Goal: Contribute content

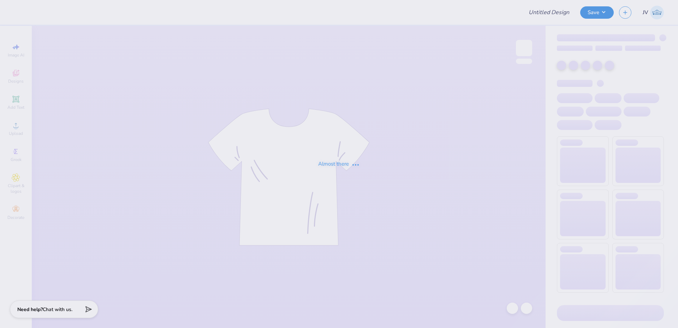
type input "[PERSON_NAME] : [GEOGRAPHIC_DATA]"
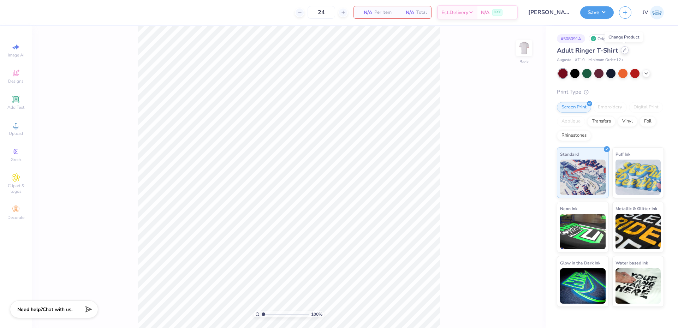
click at [624, 51] on icon at bounding box center [625, 50] width 4 height 4
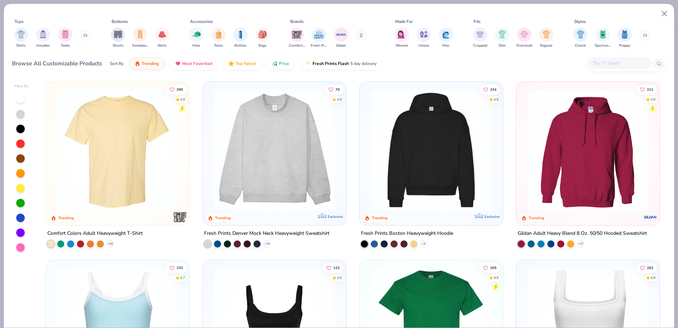
click at [607, 61] on input "text" at bounding box center [619, 63] width 54 height 8
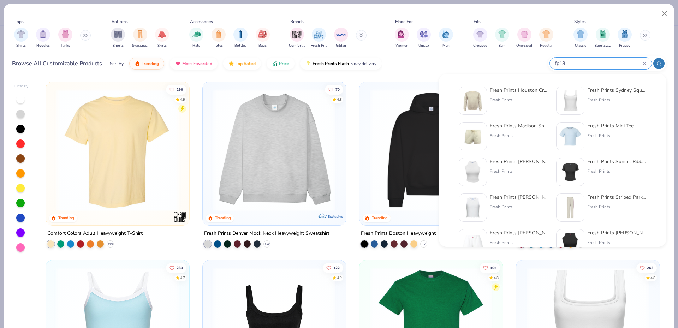
type input "fp18"
click at [476, 102] on img at bounding box center [473, 101] width 22 height 22
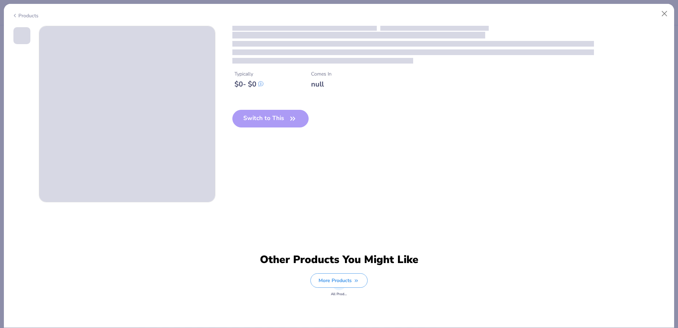
click at [476, 102] on img at bounding box center [473, 101] width 22 height 22
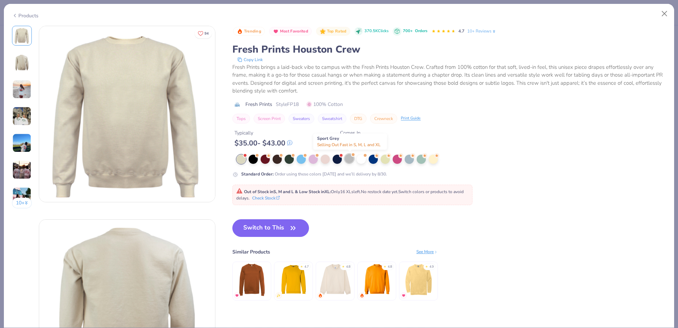
click at [348, 162] on div at bounding box center [348, 158] width 9 height 9
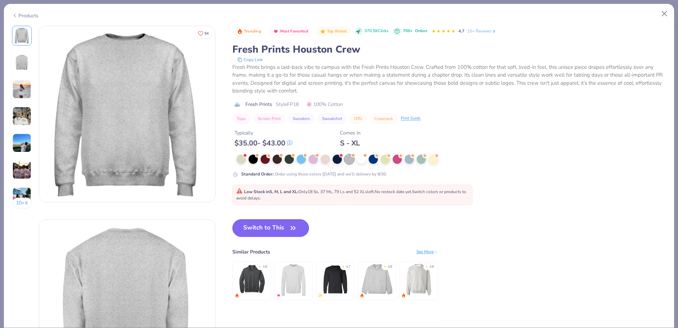
click at [273, 234] on button "Switch to This" at bounding box center [270, 228] width 77 height 18
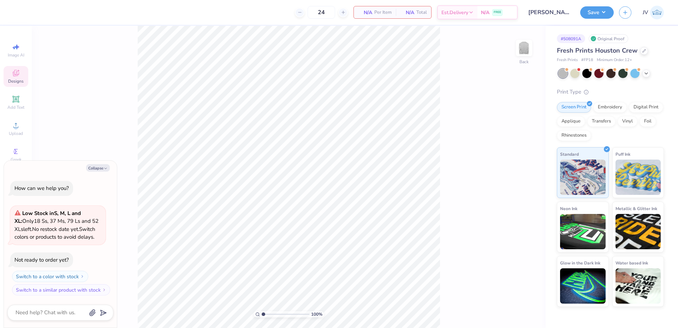
click at [17, 77] on icon at bounding box center [16, 73] width 8 height 8
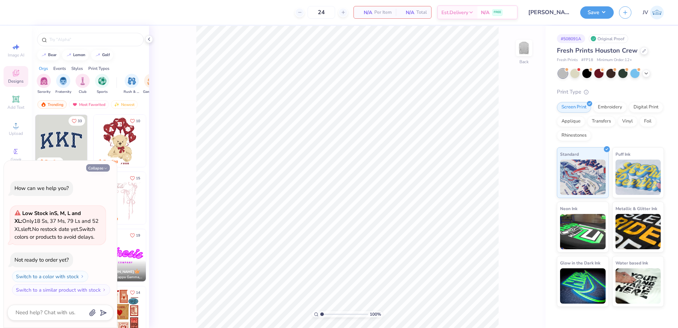
click at [99, 170] on button "Collapse" at bounding box center [98, 167] width 24 height 7
type textarea "x"
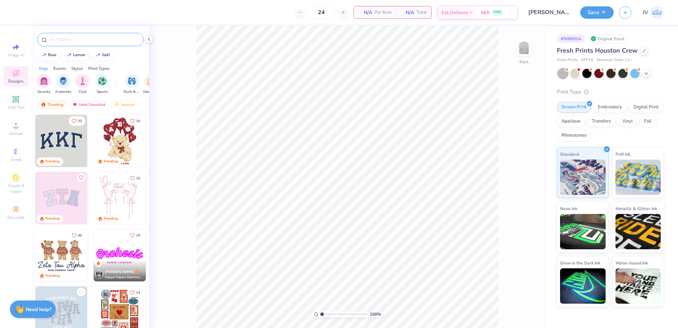
click at [74, 41] on input "text" at bounding box center [94, 39] width 90 height 7
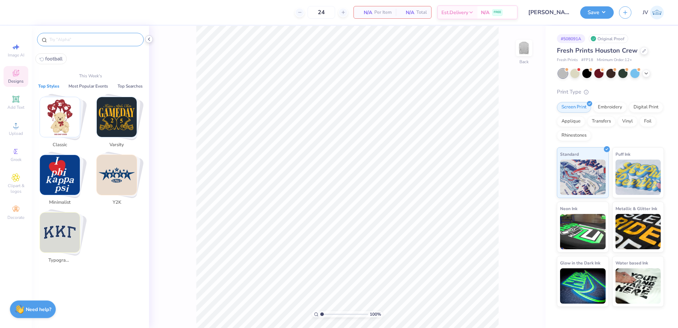
click at [150, 40] on icon at bounding box center [149, 39] width 6 height 6
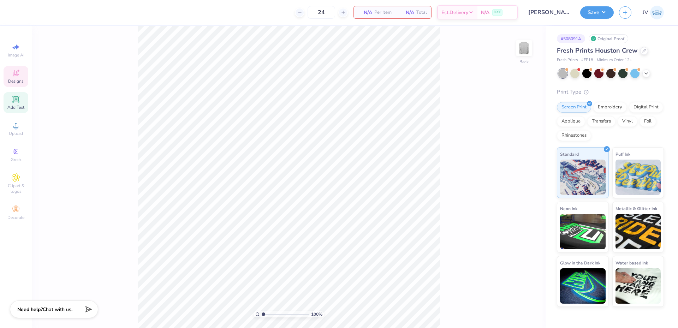
click at [20, 99] on div "Add Text" at bounding box center [16, 102] width 25 height 21
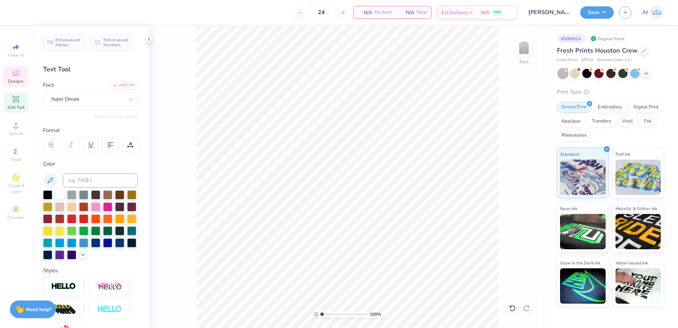
click at [20, 72] on div "Designs" at bounding box center [16, 76] width 25 height 21
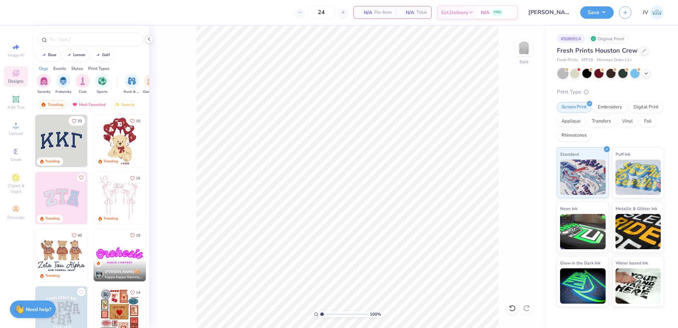
click at [58, 244] on img at bounding box center [61, 255] width 52 height 52
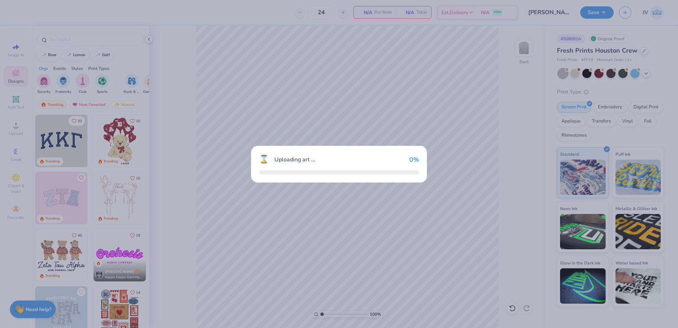
click at [58, 244] on div "⌛ Uploading art ... 0 %" at bounding box center [339, 164] width 678 height 328
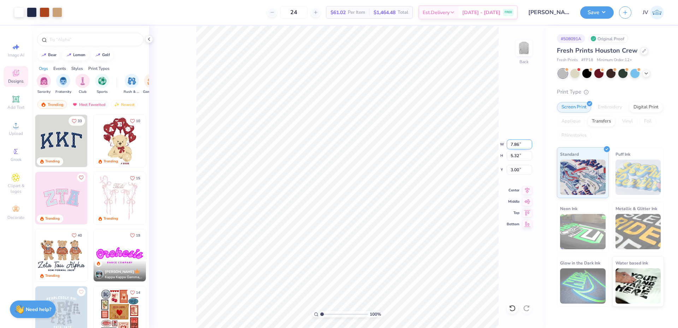
click at [512, 142] on input "7.86" at bounding box center [518, 144] width 25 height 10
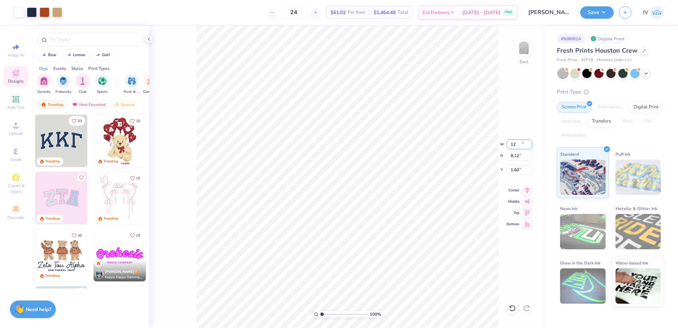
type input "12.00"
type input "8.12"
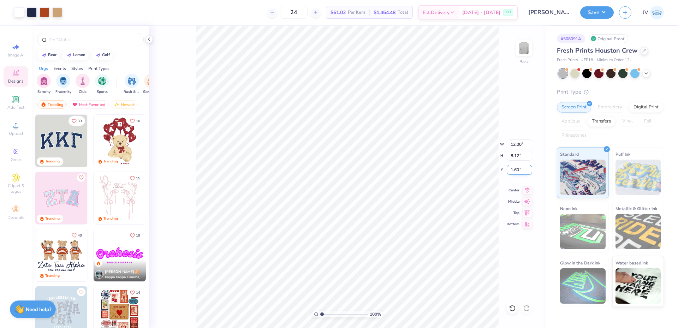
click at [515, 172] on input "1.60" at bounding box center [518, 170] width 25 height 10
type input "3.00"
click at [368, 262] on li "Ungroup" at bounding box center [374, 264] width 55 height 14
click at [148, 39] on icon at bounding box center [149, 39] width 6 height 6
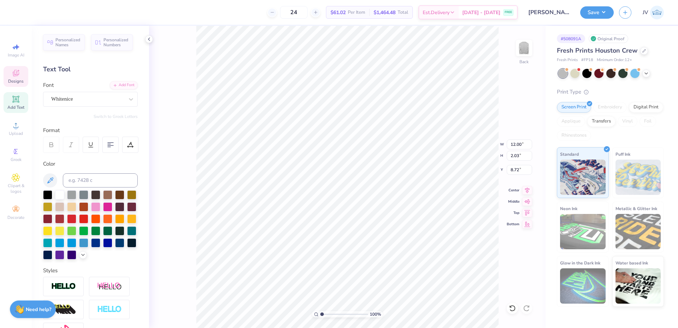
scroll to position [6, 3]
type textarea "Alpha Epsilon Phi"
click at [512, 143] on input "13.55" at bounding box center [518, 144] width 25 height 10
type input "12.00"
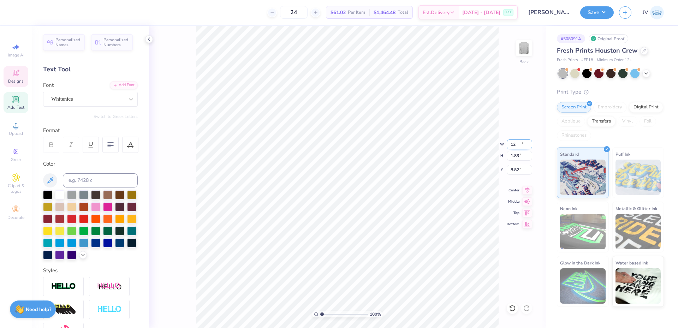
type input "1.83"
type input "8.82"
click at [368, 234] on li "Group" at bounding box center [376, 236] width 55 height 14
click at [364, 127] on li "Copy" at bounding box center [371, 129] width 55 height 14
click at [362, 169] on li "Paste" at bounding box center [373, 168] width 55 height 14
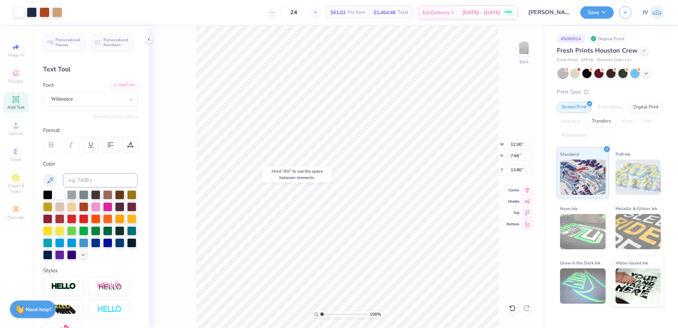
type input "13.80"
type textarea "1919"
click at [512, 146] on input "6.75" at bounding box center [518, 144] width 25 height 10
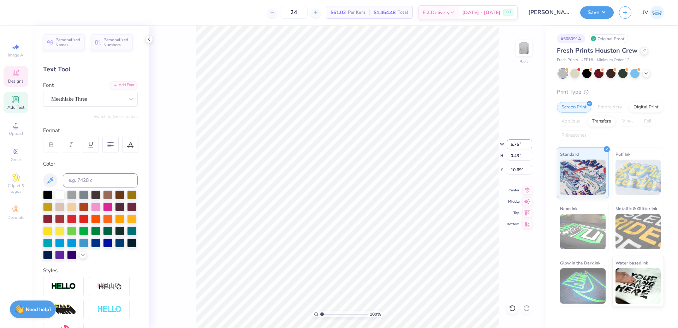
click at [514, 144] on input "6.75" at bounding box center [518, 144] width 25 height 10
type input "1.37"
type input "0.38"
type input "10.75"
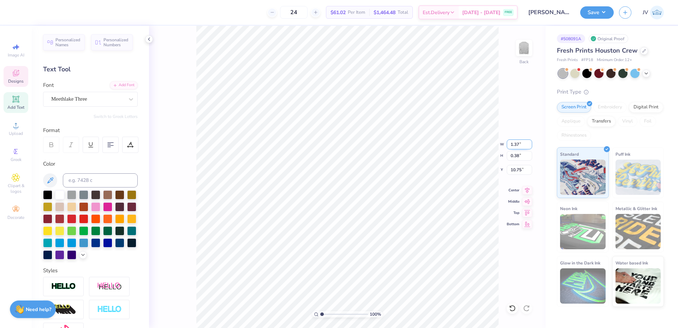
click at [513, 144] on input "1.37" at bounding box center [518, 144] width 25 height 10
type input "12.00"
type input "3.35"
type input "9.27"
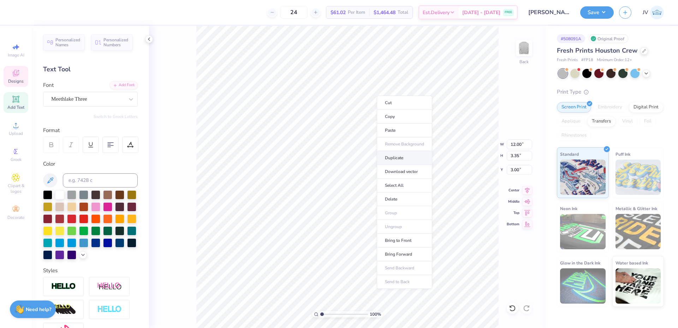
click at [399, 160] on li "Duplicate" at bounding box center [404, 158] width 55 height 14
type input "7.40"
type textarea "[GEOGRAPHIC_DATA], [GEOGRAPHIC_DATA]"
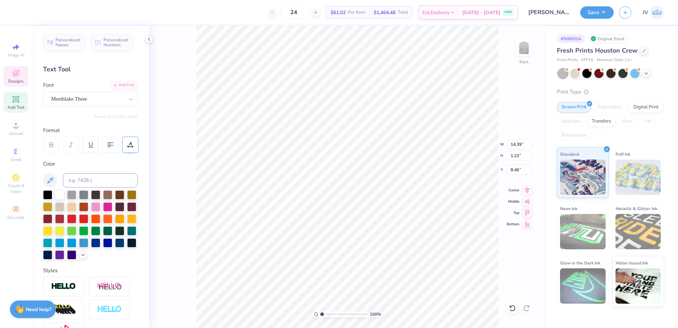
click at [133, 142] on icon at bounding box center [130, 145] width 6 height 6
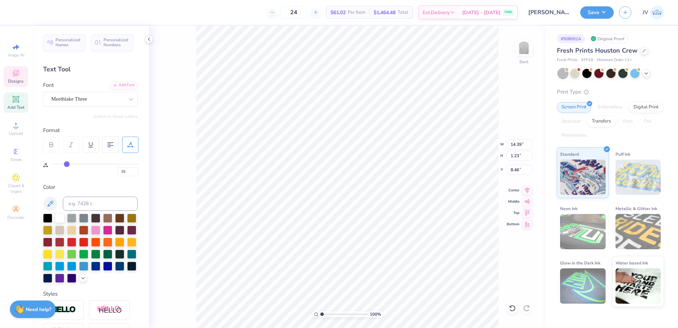
type input "12"
type input "9"
type input "6"
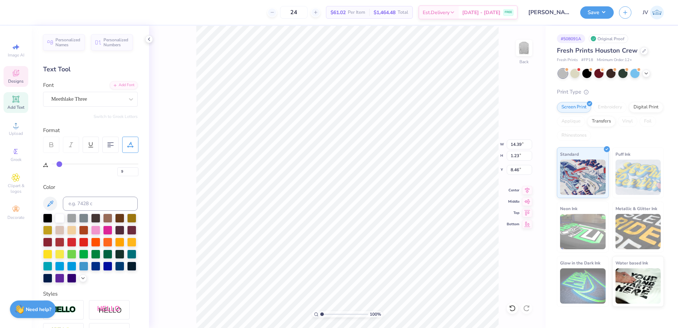
type input "6"
type input "4"
type input "0"
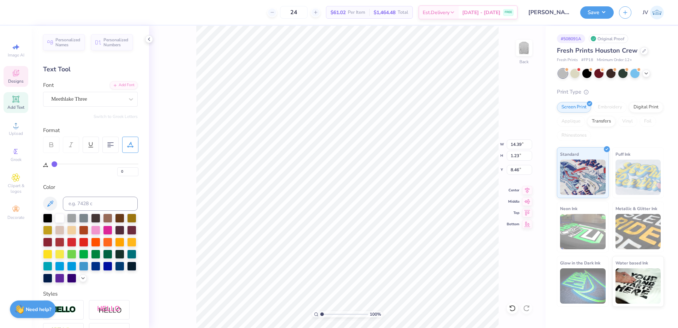
drag, startPoint x: 67, startPoint y: 163, endPoint x: 23, endPoint y: 168, distance: 44.0
type input "0"
click at [52, 164] on input "range" at bounding box center [95, 163] width 87 height 1
type input "11.75"
type input "15"
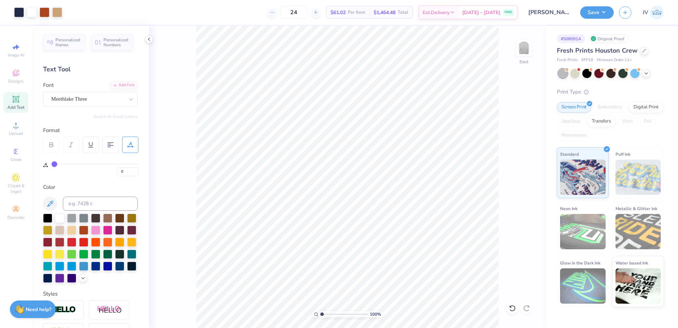
type input "15"
type input "16"
type input "14"
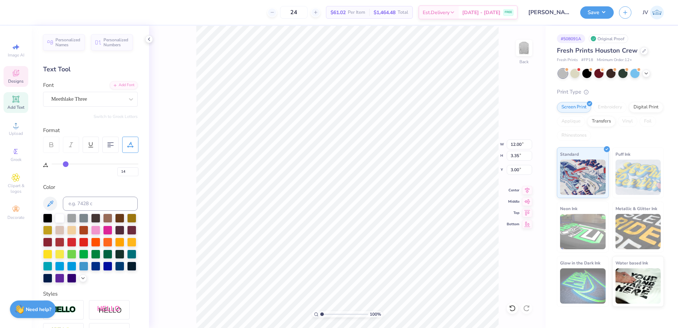
type input "13"
type input "10"
type input "7"
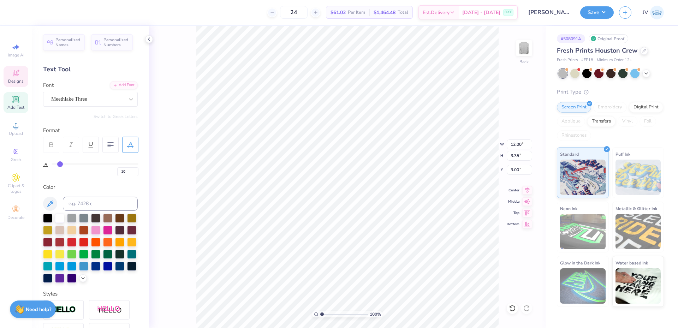
type input "7"
type input "3"
type input "0"
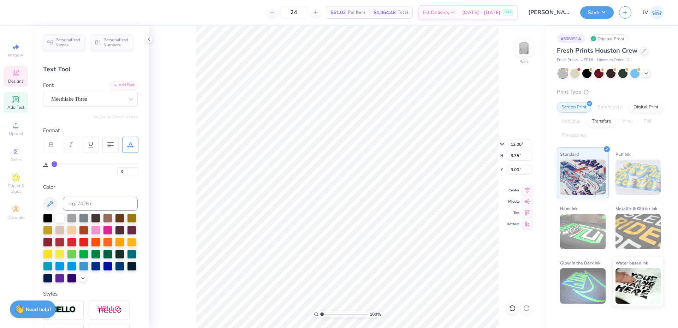
drag, startPoint x: 67, startPoint y: 163, endPoint x: 8, endPoint y: 168, distance: 59.4
type input "0"
click at [52, 164] on input "range" at bounding box center [95, 163] width 87 height 1
type input "9.84"
click at [516, 148] on input "9.84" at bounding box center [518, 144] width 25 height 10
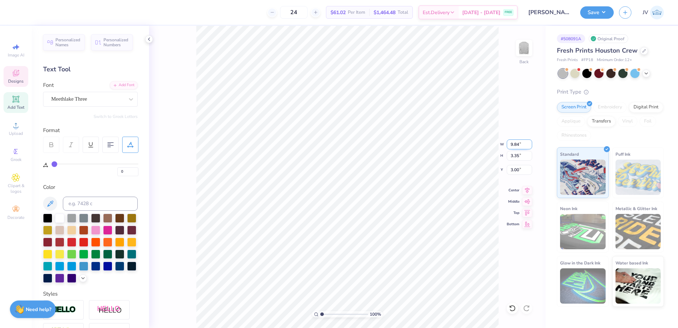
click at [516, 147] on input "9.84" at bounding box center [518, 144] width 25 height 10
type input "10.00"
type input "3.41"
type input "2.97"
type input "11.75"
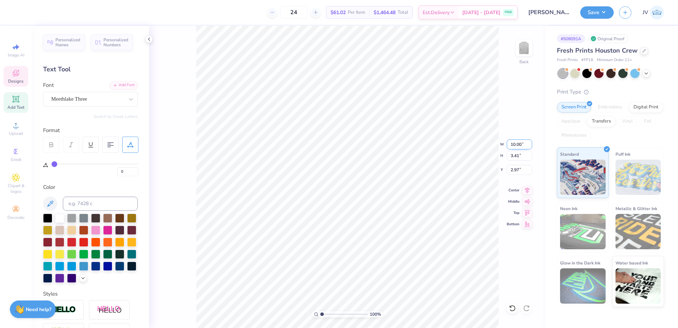
type input "1.23"
type input "8.46"
click at [515, 146] on input "11.75" at bounding box center [518, 144] width 25 height 10
type input "10.00"
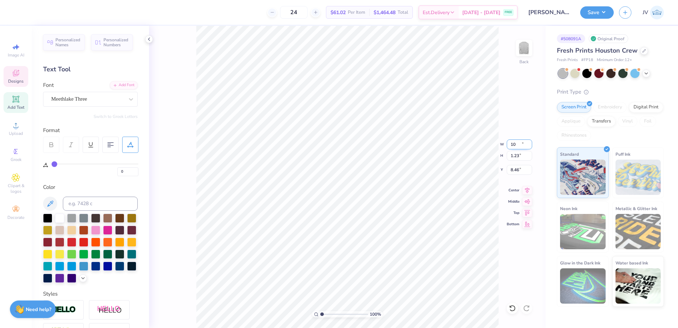
type input "1.04"
type input "8.55"
type input "6.98"
click at [336, 212] on li "Group" at bounding box center [330, 212] width 55 height 14
click at [517, 169] on input "2.97" at bounding box center [518, 170] width 25 height 10
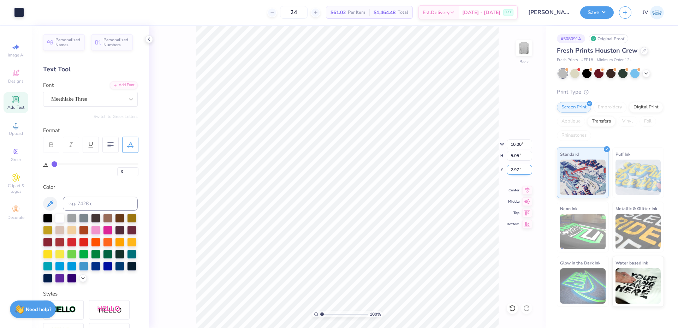
click at [517, 169] on input "2.97" at bounding box center [518, 170] width 25 height 10
click at [515, 144] on input "10.00" at bounding box center [518, 144] width 25 height 10
type input "3.50"
type input "1.77"
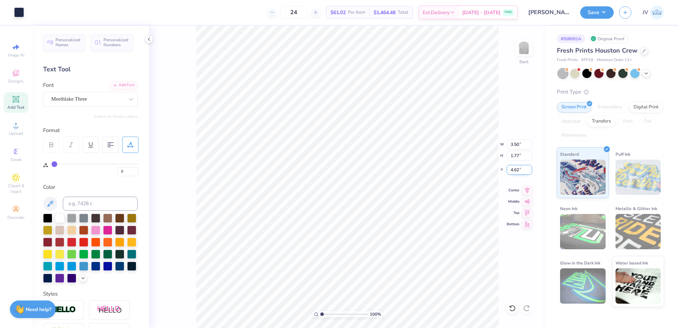
click at [514, 172] on input "4.62" at bounding box center [518, 170] width 25 height 10
type input "3.00"
click at [371, 139] on li "Cut" at bounding box center [369, 140] width 55 height 14
click at [529, 48] on img at bounding box center [524, 48] width 28 height 28
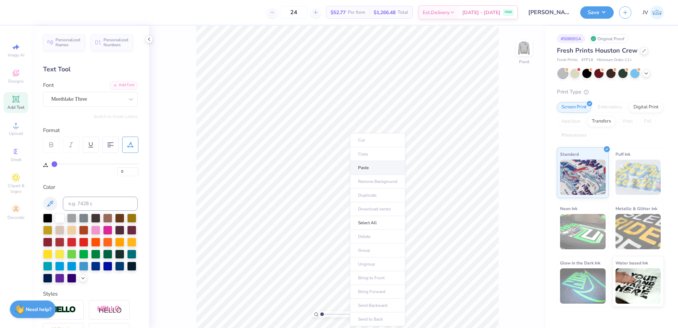
click at [375, 169] on li "Paste" at bounding box center [377, 168] width 55 height 14
click at [528, 191] on icon at bounding box center [527, 189] width 10 height 8
type input "15.41"
click at [514, 170] on input "15.41" at bounding box center [518, 170] width 25 height 10
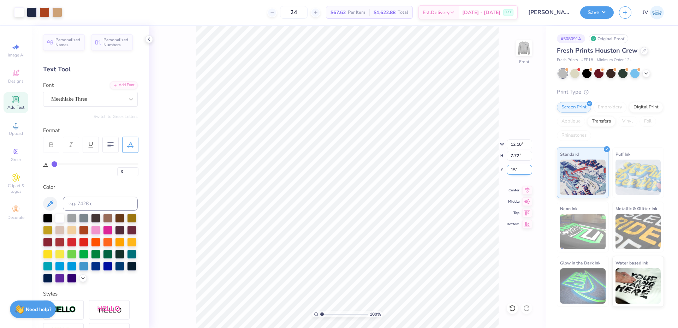
type input "15.00"
click at [500, 223] on div "100 % Front W 12.10 12.10 " H 7.72 7.72 " Y 15.00 15.00 " Center Middle Top Bot…" at bounding box center [347, 177] width 396 height 302
click at [516, 144] on input "12.10" at bounding box center [518, 144] width 25 height 10
type input "12.00"
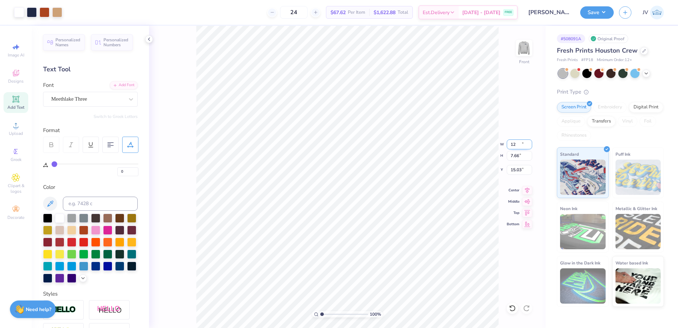
type input "7.66"
type input "15.03"
click at [513, 174] on input "15.03" at bounding box center [518, 170] width 25 height 10
type input "15.00"
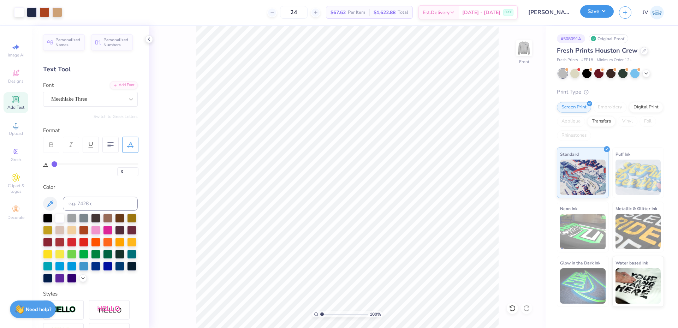
click at [597, 6] on button "Save" at bounding box center [597, 11] width 34 height 12
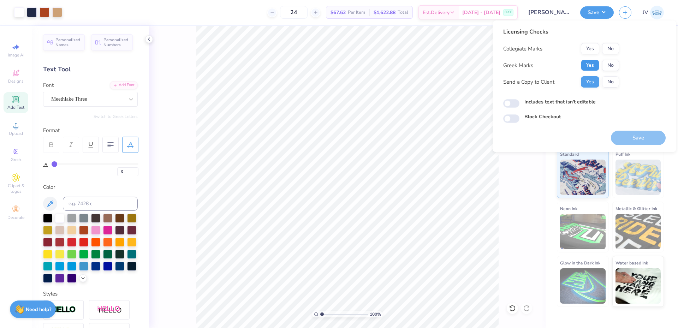
click at [590, 63] on button "Yes" at bounding box center [590, 65] width 18 height 11
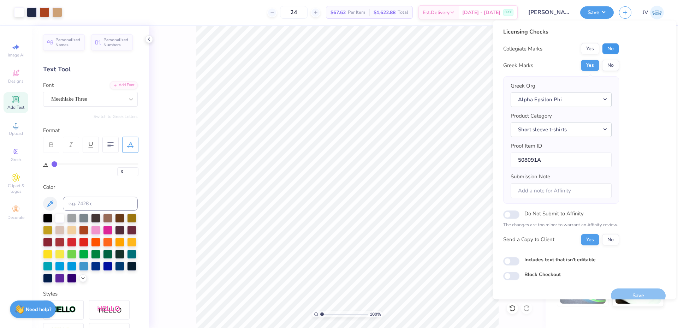
click at [610, 49] on button "No" at bounding box center [610, 48] width 17 height 11
click at [593, 132] on button "Short sleeve t-shirts" at bounding box center [560, 129] width 101 height 14
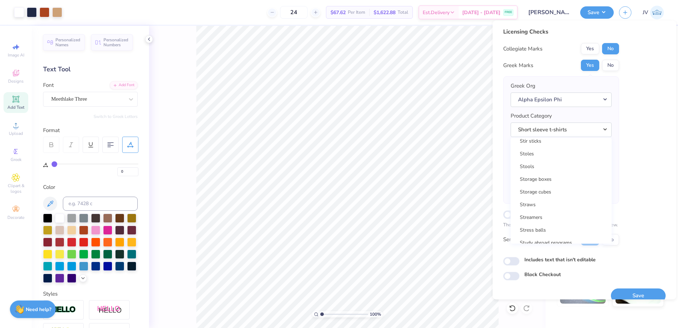
scroll to position [11177, 0]
click at [577, 187] on link "Sweaters" at bounding box center [560, 189] width 95 height 12
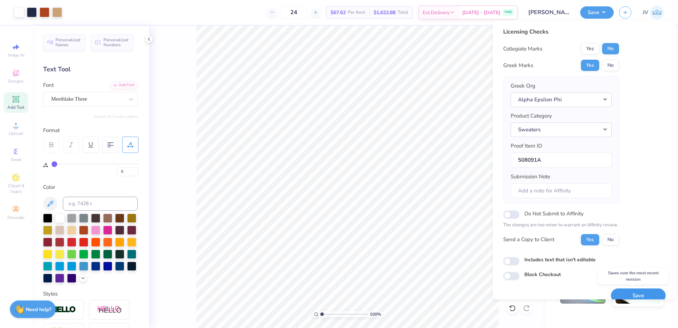
click at [636, 293] on button "Save" at bounding box center [638, 295] width 55 height 14
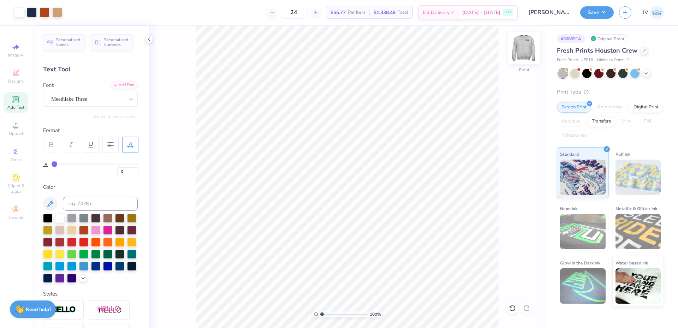
click at [529, 45] on img at bounding box center [524, 48] width 28 height 28
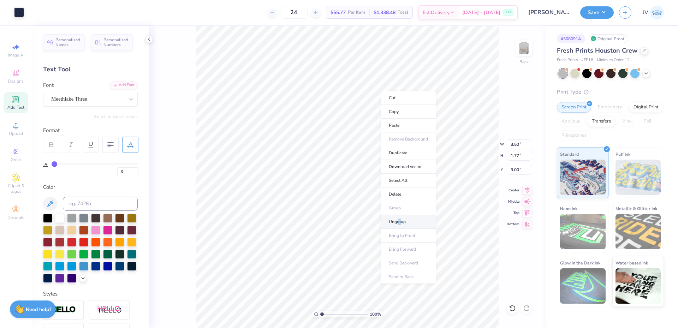
click at [400, 220] on li "Ungroup" at bounding box center [407, 222] width 55 height 14
type textarea "1909"
click at [515, 146] on input "4.26" at bounding box center [518, 144] width 25 height 10
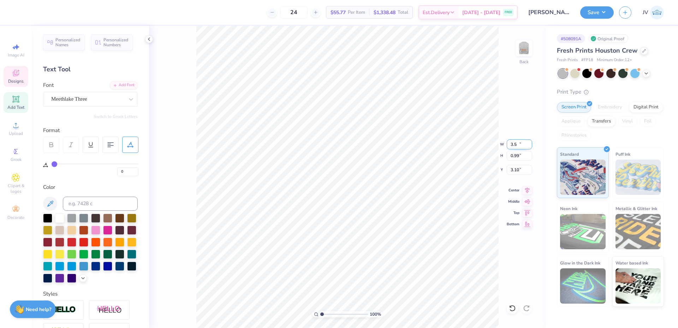
type input "3.50"
type input "0.99"
type input "3.10"
click at [526, 189] on icon at bounding box center [527, 189] width 10 height 8
drag, startPoint x: 322, startPoint y: 313, endPoint x: 331, endPoint y: 313, distance: 8.8
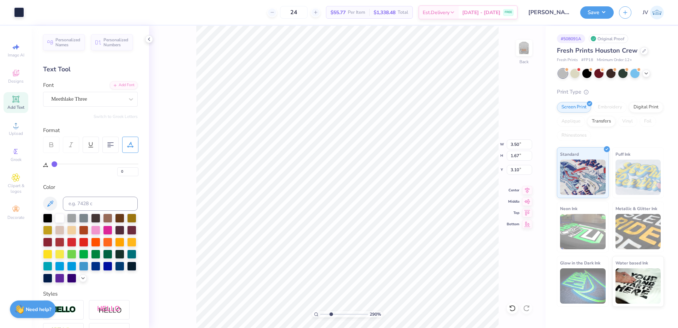
type input "2.9"
click at [331, 313] on input "range" at bounding box center [344, 314] width 48 height 6
type input "1.47"
type input "3.10"
click at [373, 253] on li "Group" at bounding box center [379, 251] width 55 height 14
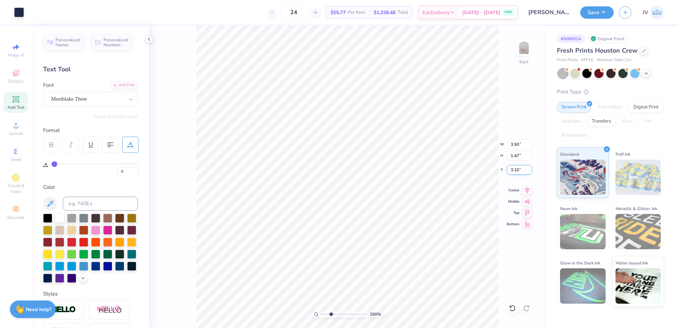
click at [512, 172] on input "3.10" at bounding box center [518, 170] width 25 height 10
type input "3.00"
drag, startPoint x: 330, startPoint y: 314, endPoint x: 311, endPoint y: 311, distance: 19.7
type input "1"
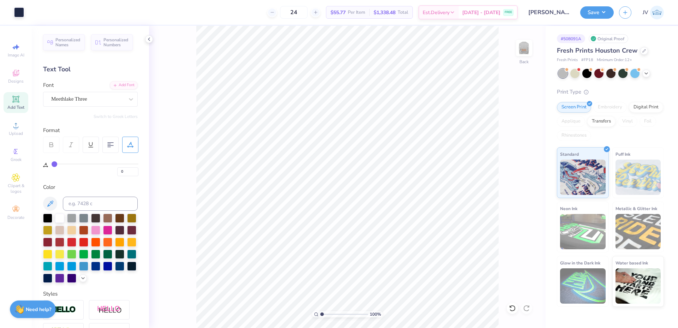
click at [320, 311] on input "range" at bounding box center [344, 314] width 48 height 6
click at [603, 10] on button "Save" at bounding box center [597, 11] width 34 height 12
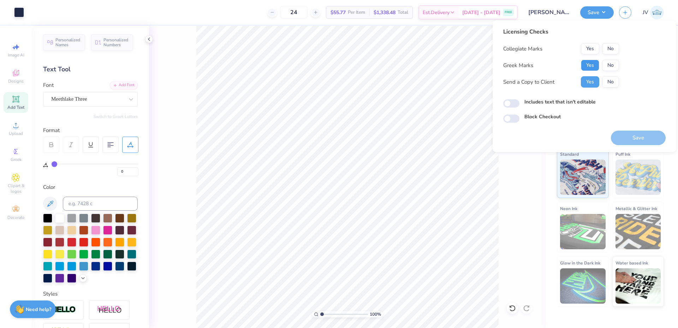
click at [590, 69] on button "Yes" at bounding box center [590, 65] width 18 height 11
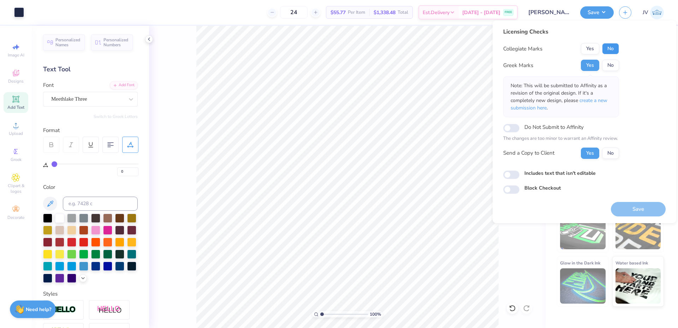
click at [609, 48] on button "No" at bounding box center [610, 48] width 17 height 11
click at [588, 99] on span "create a new submission here" at bounding box center [558, 104] width 97 height 14
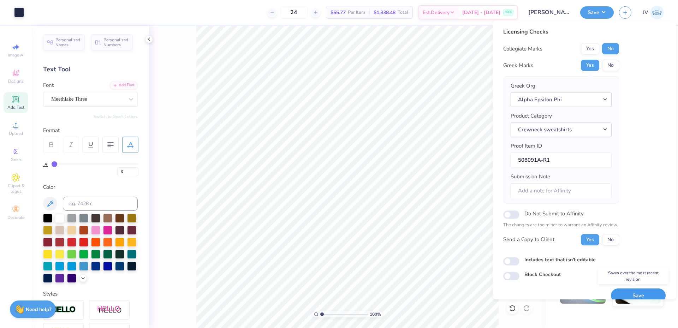
click at [623, 294] on button "Save" at bounding box center [638, 295] width 55 height 14
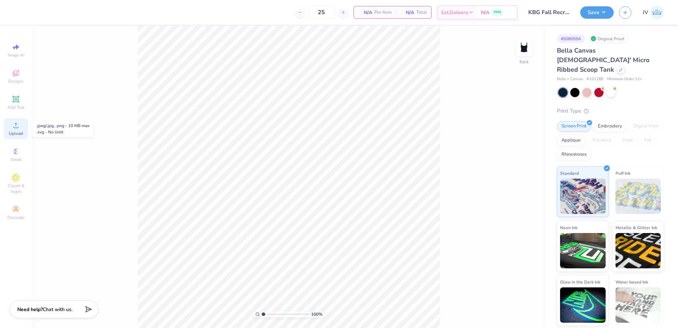
click at [15, 132] on span "Upload" at bounding box center [16, 134] width 14 height 6
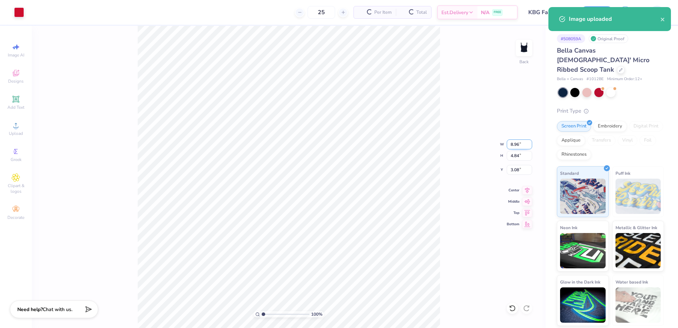
click at [511, 144] on input "8.96" at bounding box center [518, 144] width 25 height 10
type input "7.00"
type input "3.78"
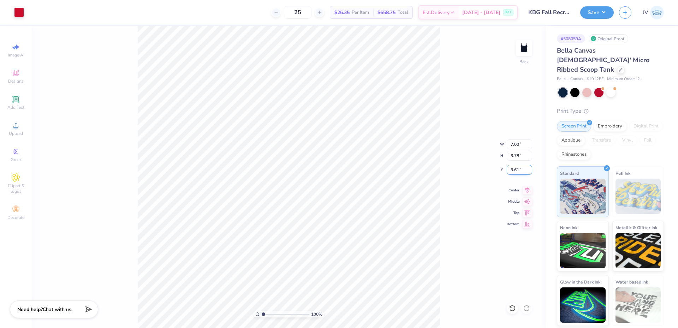
click at [516, 171] on input "3.61" at bounding box center [518, 170] width 25 height 10
type input "1.50"
click at [442, 223] on div "100 % Back W 7.00 7.00 " H 3.78 3.78 " Y 1.50 1.50 " Center Middle Top Bottom" at bounding box center [289, 177] width 514 height 302
click at [599, 7] on button "Save" at bounding box center [597, 11] width 34 height 12
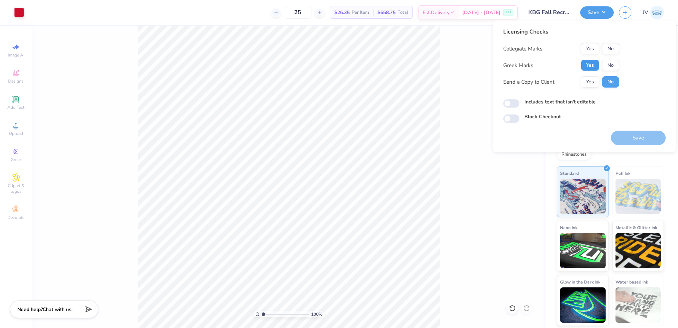
drag, startPoint x: 590, startPoint y: 63, endPoint x: 597, endPoint y: 56, distance: 9.7
click at [590, 63] on button "Yes" at bounding box center [590, 65] width 18 height 11
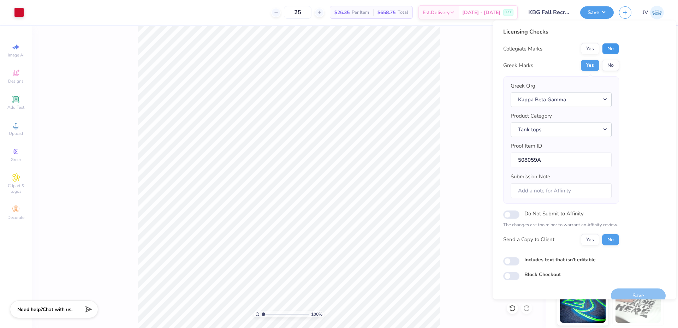
click at [612, 47] on button "No" at bounding box center [610, 48] width 17 height 11
click at [631, 291] on button "Save" at bounding box center [638, 295] width 55 height 14
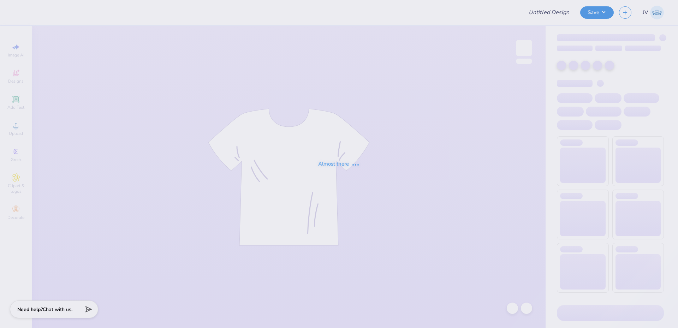
type input "PR Merch"
type input "40"
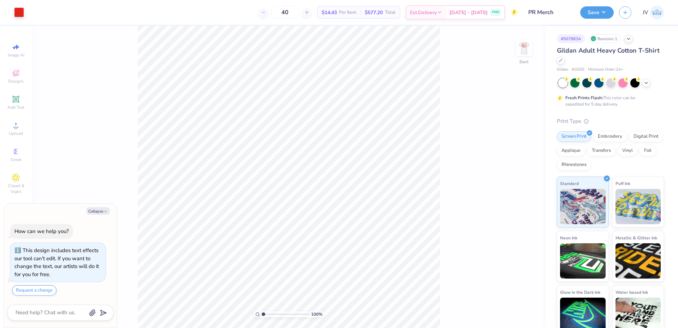
drag, startPoint x: 528, startPoint y: 43, endPoint x: 272, endPoint y: 4, distance: 258.5
click at [528, 44] on img at bounding box center [524, 48] width 14 height 14
click at [522, 49] on img at bounding box center [524, 48] width 28 height 28
type textarea "x"
